Goal: Task Accomplishment & Management: Manage account settings

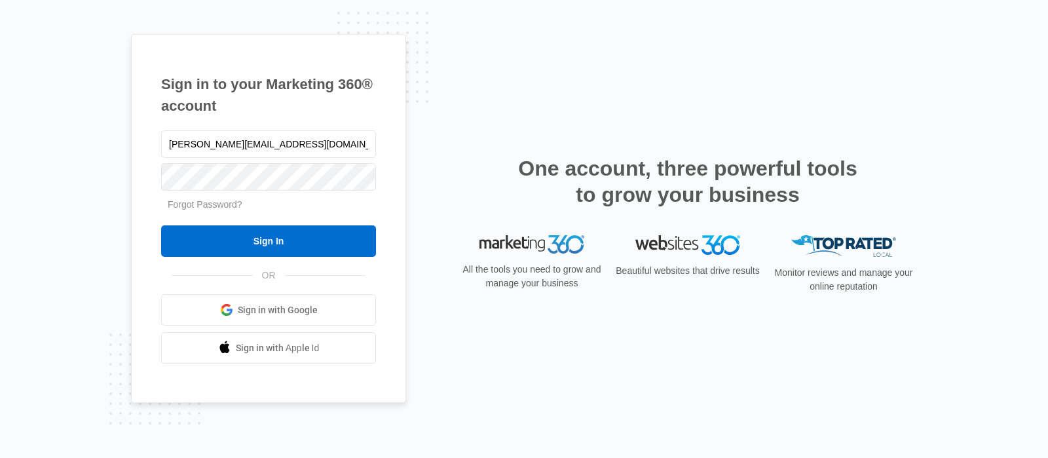
type input "[PERSON_NAME][EMAIL_ADDRESS][DOMAIN_NAME]"
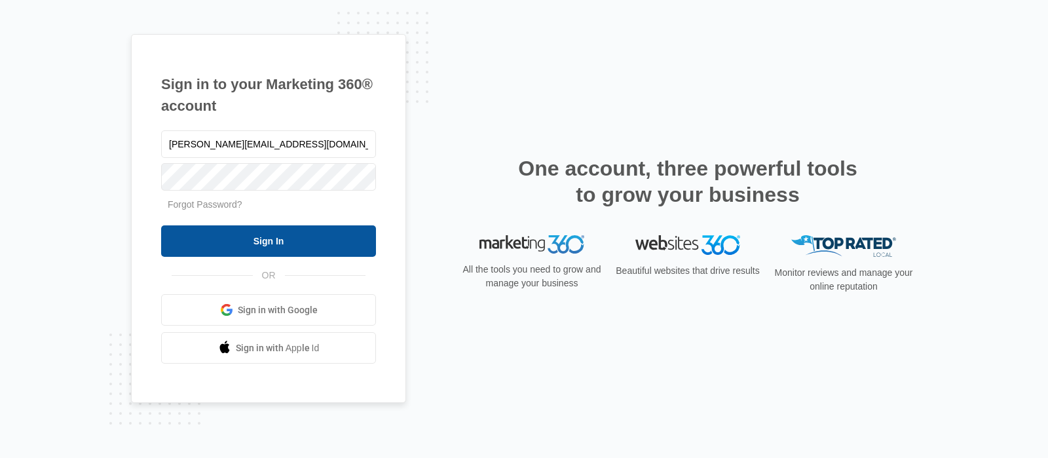
click at [250, 234] on input "Sign In" at bounding box center [268, 240] width 215 height 31
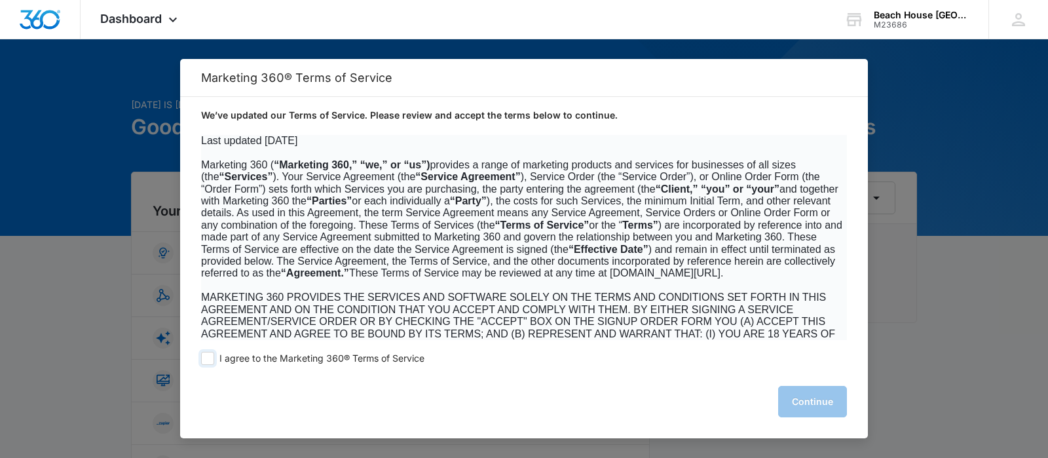
click at [209, 356] on span at bounding box center [207, 358] width 13 height 13
click at [209, 356] on input "I agree to the Marketing 360® Terms of Service" at bounding box center [207, 358] width 13 height 13
checkbox input "true"
click at [805, 406] on button "Continue" at bounding box center [812, 401] width 69 height 31
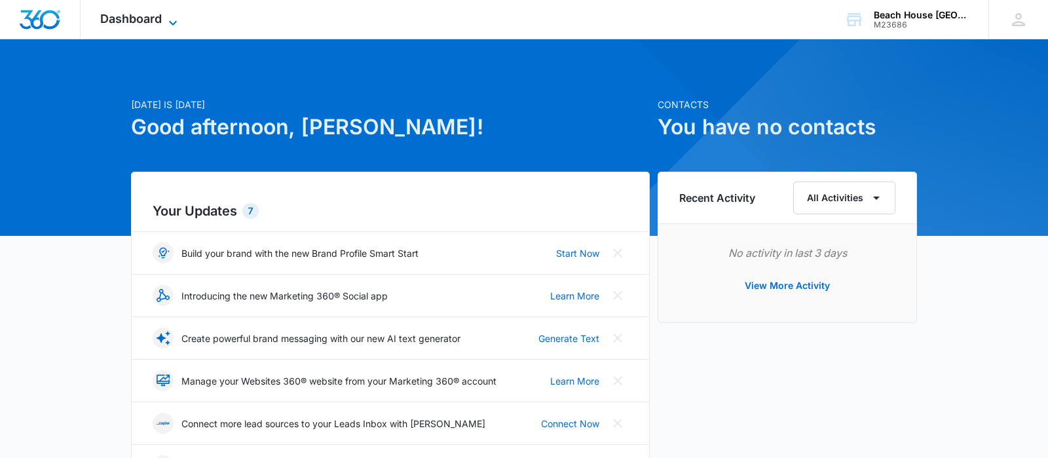
click at [149, 20] on span "Dashboard" at bounding box center [131, 19] width 62 height 14
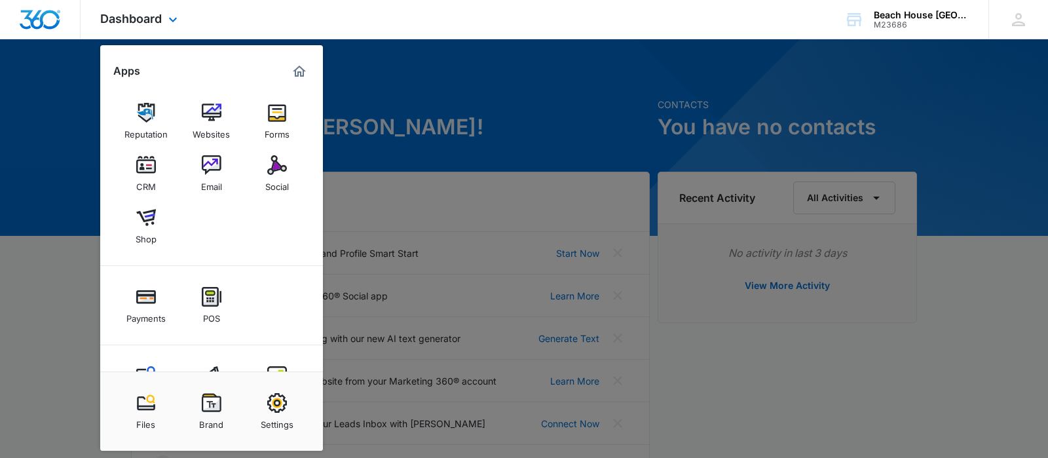
scroll to position [53, 0]
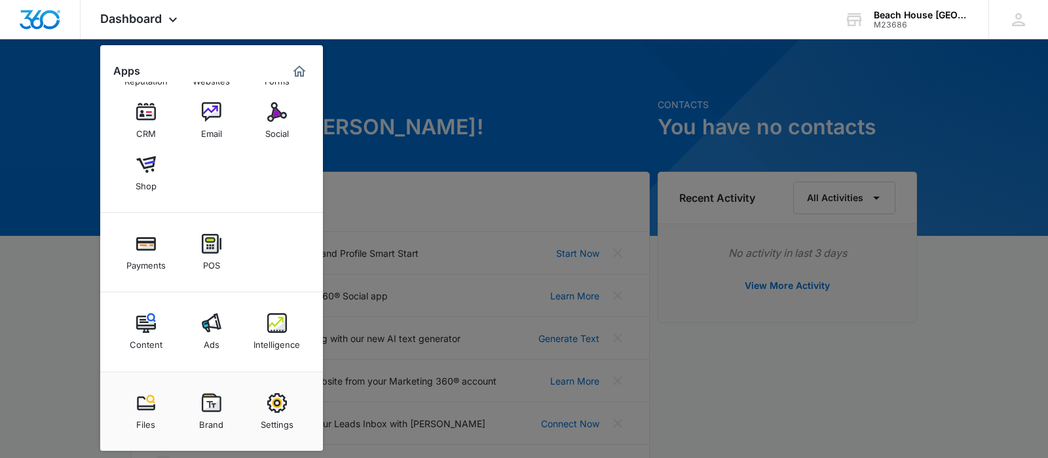
click at [453, 100] on div at bounding box center [524, 229] width 1048 height 458
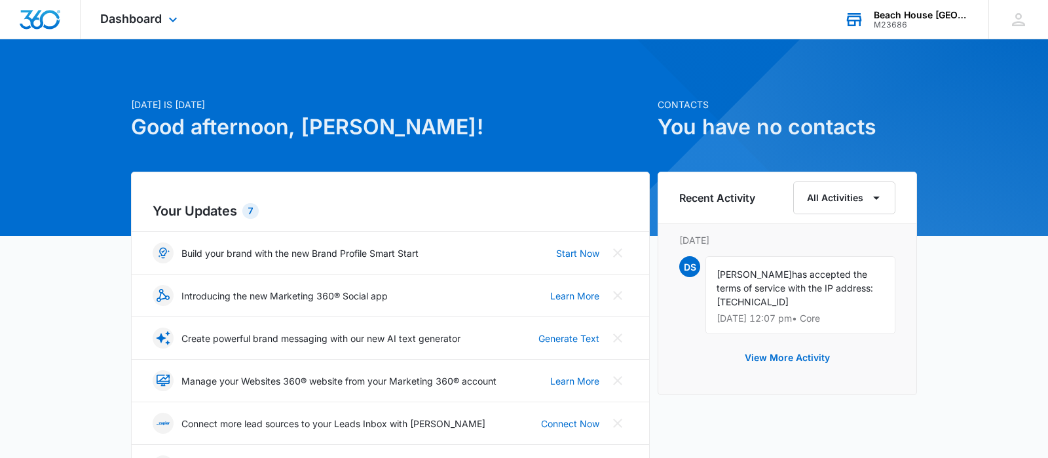
click at [956, 18] on div "Beach House [GEOGRAPHIC_DATA]" at bounding box center [922, 15] width 96 height 10
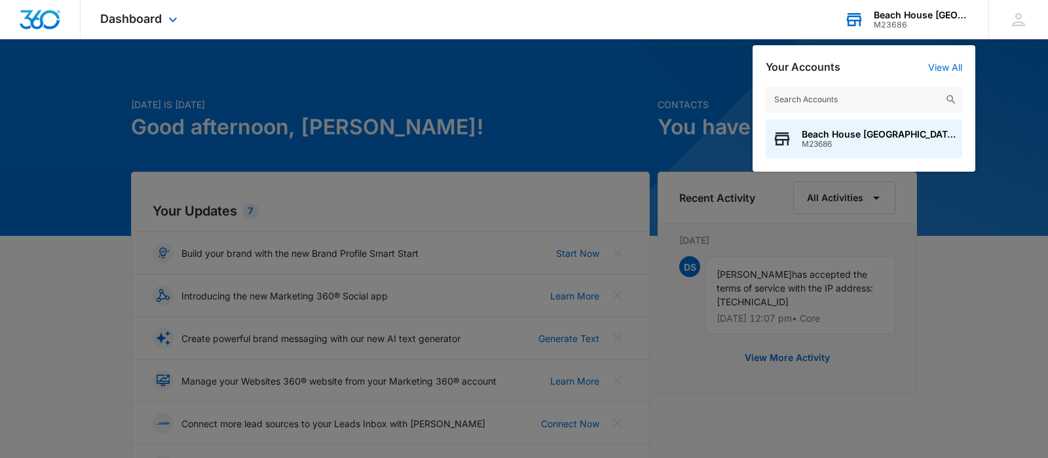
click at [956, 18] on div "Beach House [GEOGRAPHIC_DATA]" at bounding box center [922, 15] width 96 height 10
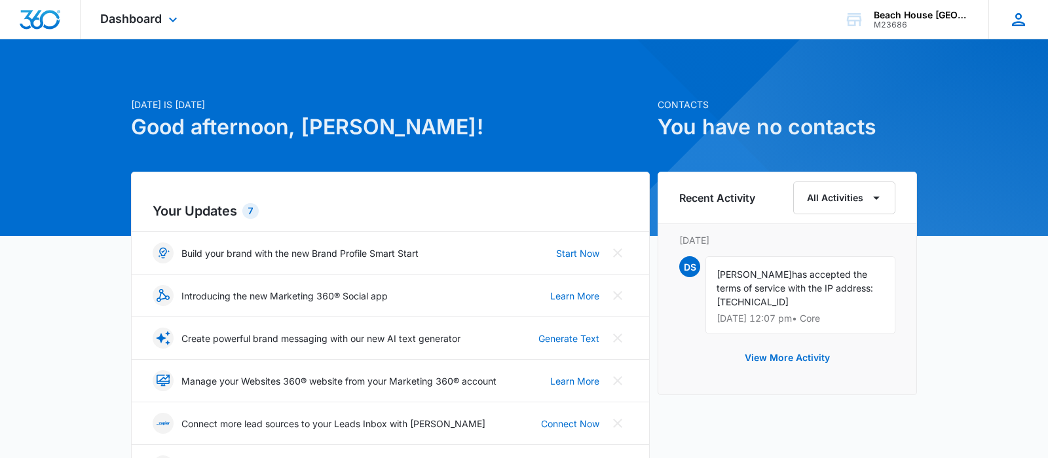
click at [1009, 17] on icon at bounding box center [1019, 20] width 20 height 20
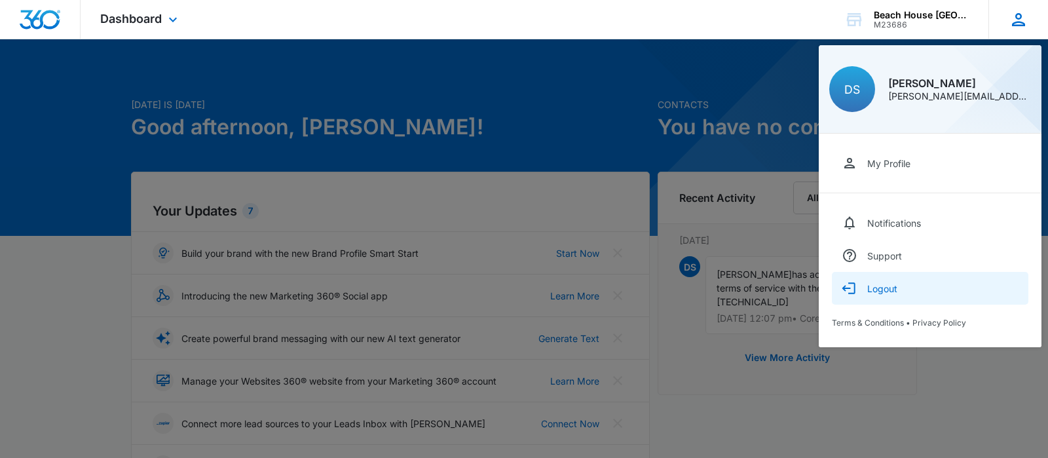
click at [877, 290] on div "Logout" at bounding box center [882, 288] width 30 height 11
